Goal: Check status: Check status

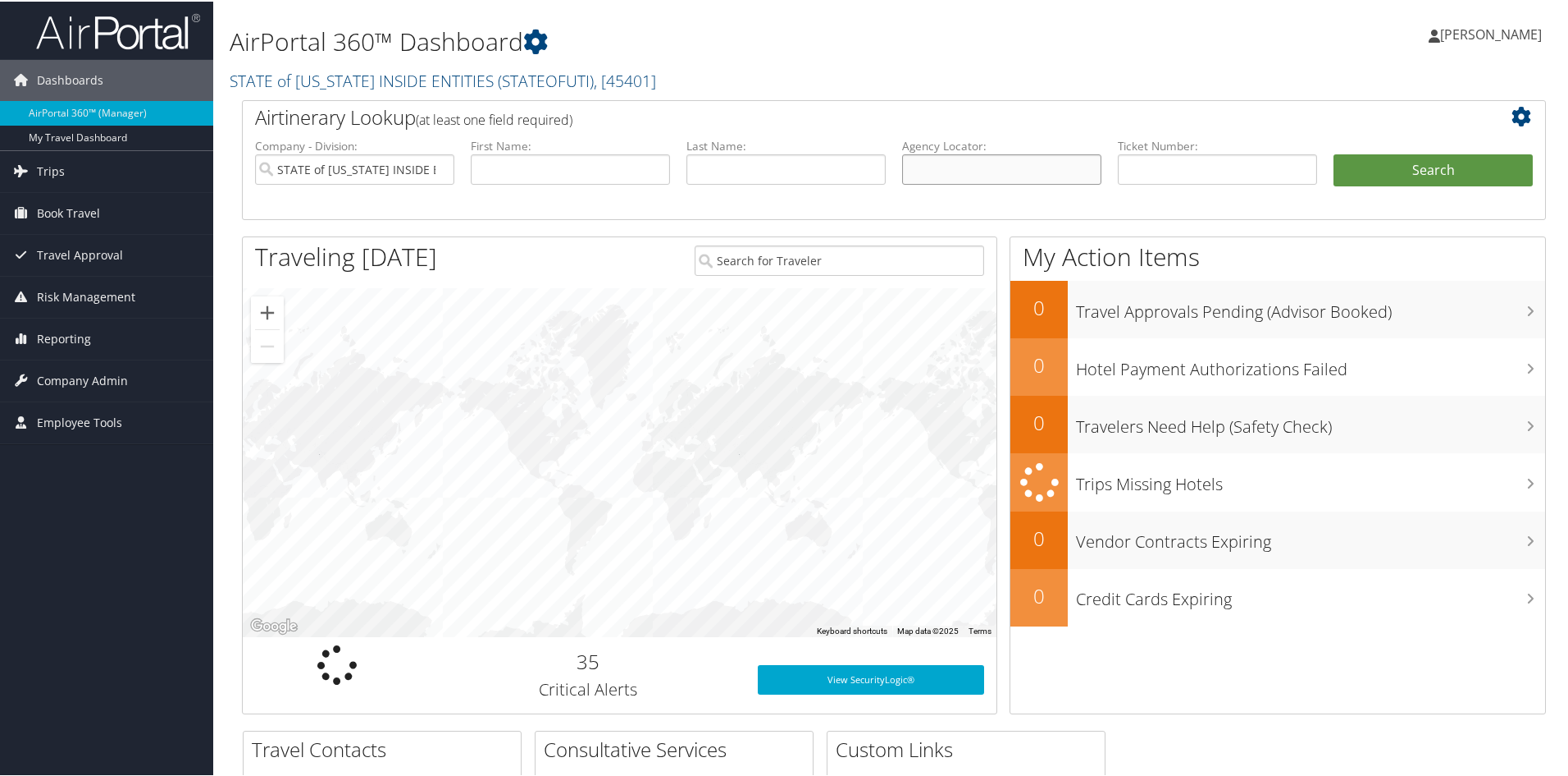
click at [930, 165] on input "text" at bounding box center [1002, 168] width 200 height 30
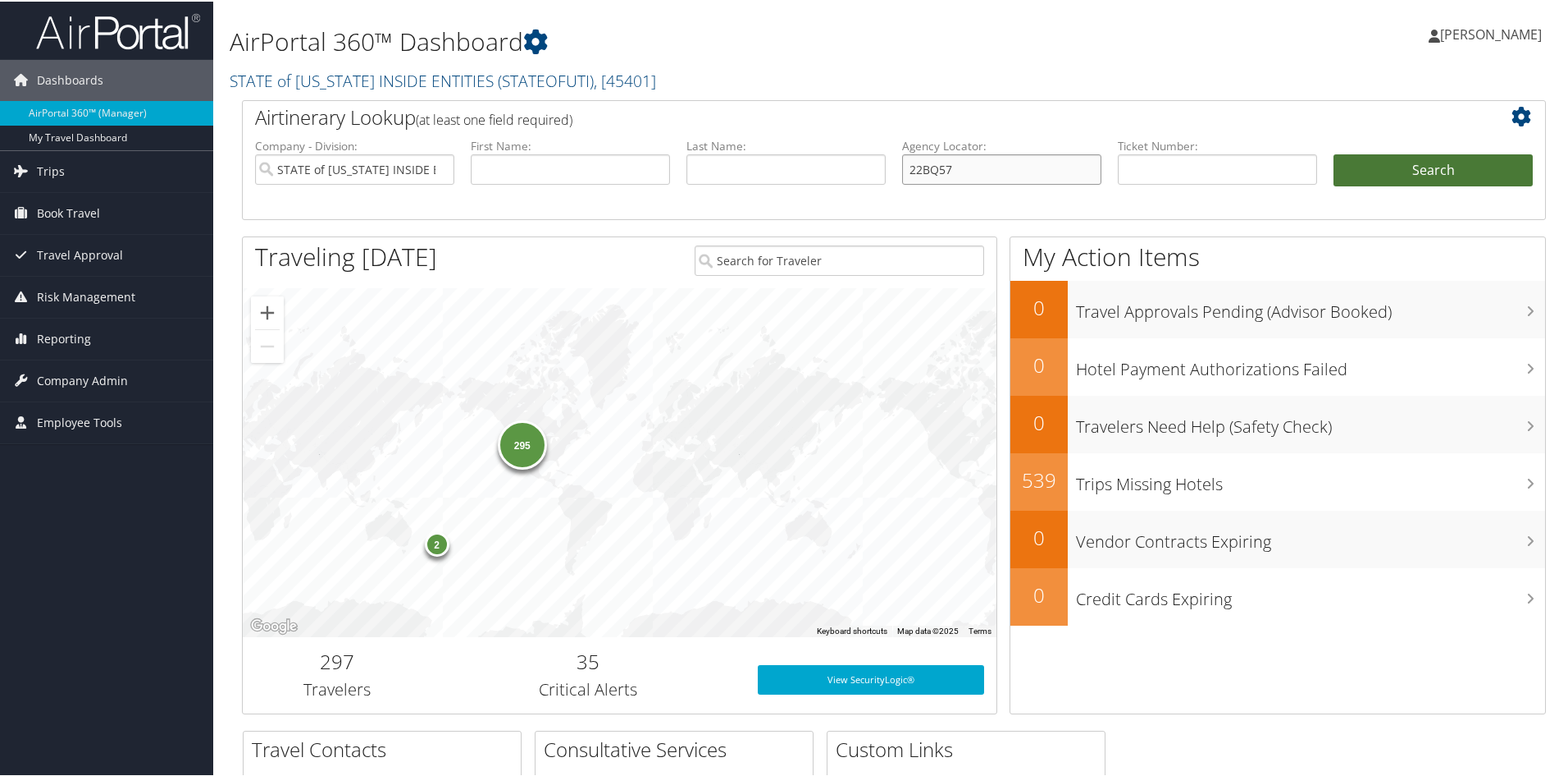
type input "22BQ57"
click at [1410, 174] on button "Search" at bounding box center [1433, 169] width 200 height 33
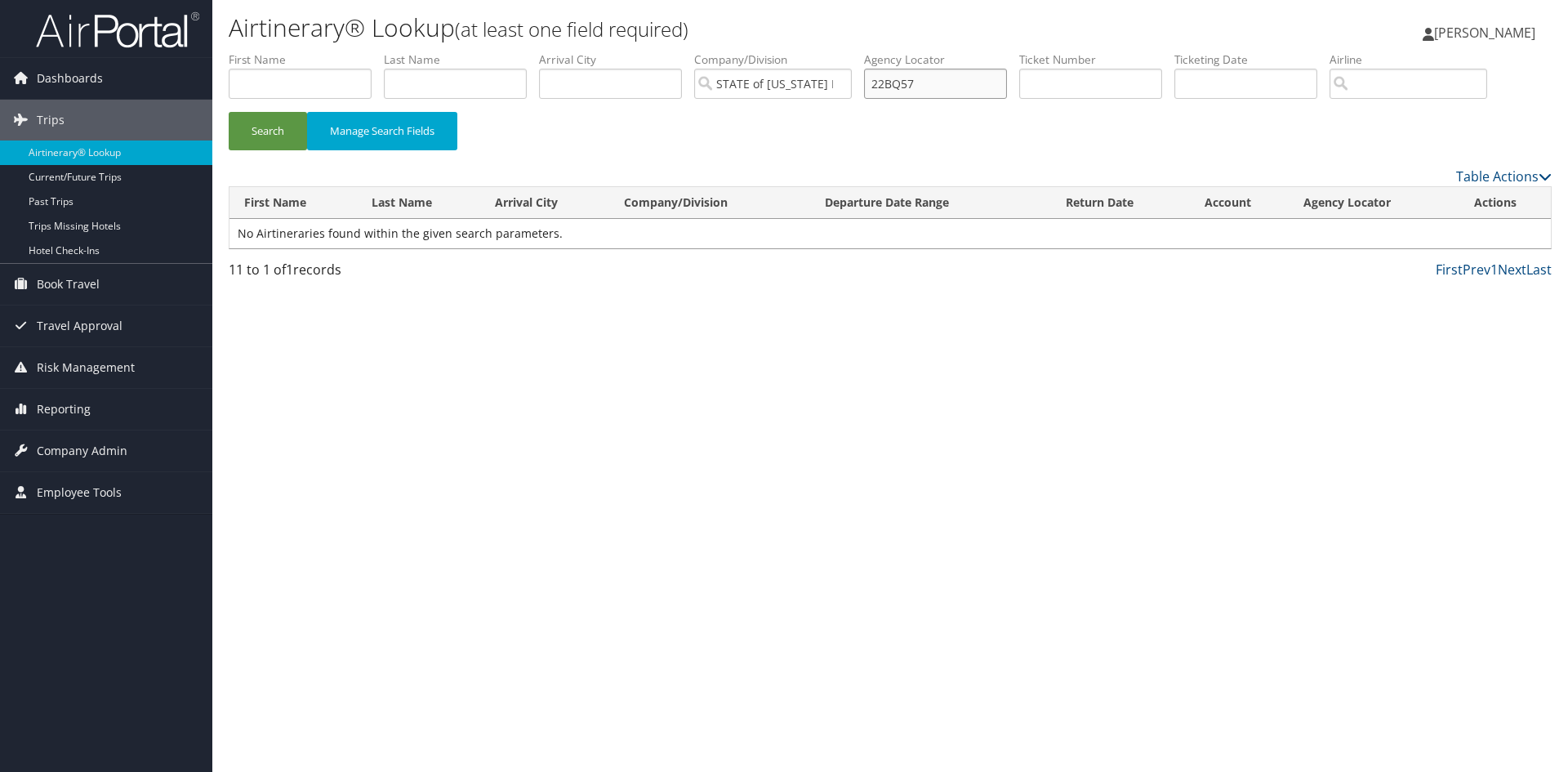
drag, startPoint x: 942, startPoint y: 80, endPoint x: 857, endPoint y: 81, distance: 85.0
click at [857, 52] on ul "First Name Last Name Departure City Arrival City Company/Division STATE of [US_…" at bounding box center [889, 52] width 1323 height 0
type input "2FCALI"
click at [229, 112] on button "Search" at bounding box center [267, 131] width 78 height 39
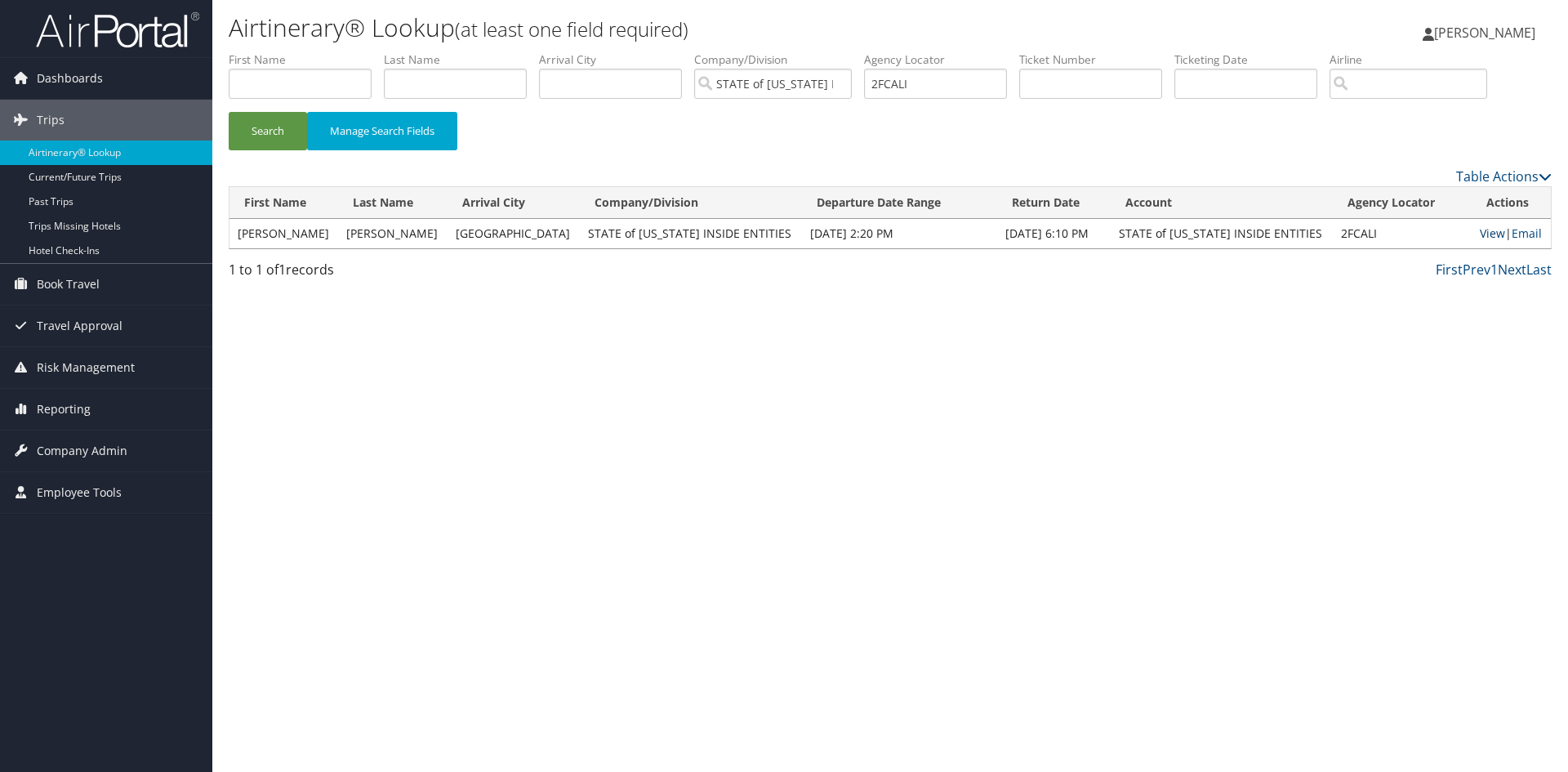
click at [1480, 232] on link "View" at bounding box center [1491, 233] width 25 height 16
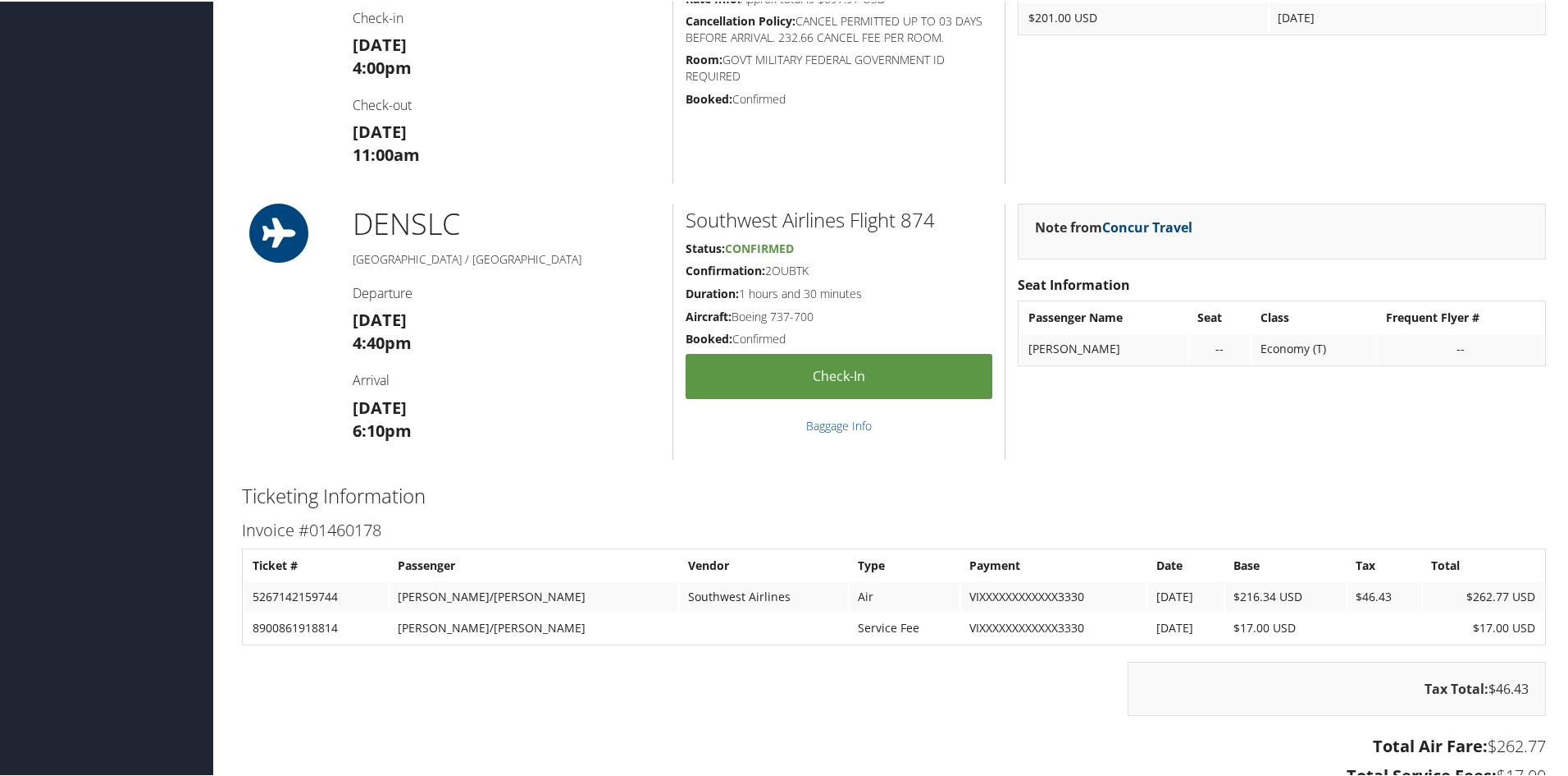
scroll to position [1067, 0]
